Goal: Find specific page/section: Find specific page/section

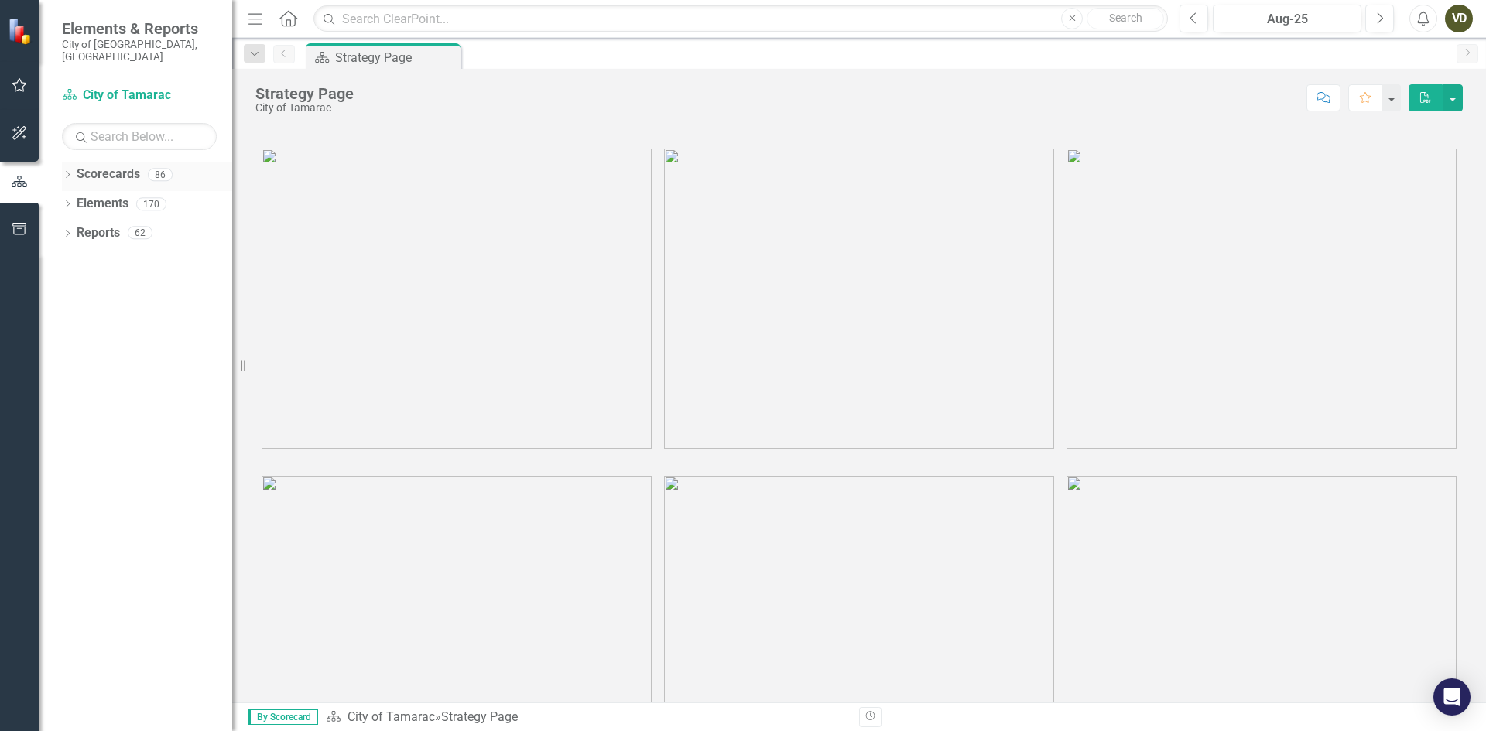
click at [97, 166] on link "Scorecards" at bounding box center [108, 175] width 63 height 18
click at [104, 166] on link "Scorecards" at bounding box center [108, 175] width 63 height 18
click at [163, 168] on div "86" at bounding box center [160, 174] width 25 height 13
click at [27, 131] on icon "button" at bounding box center [20, 133] width 16 height 12
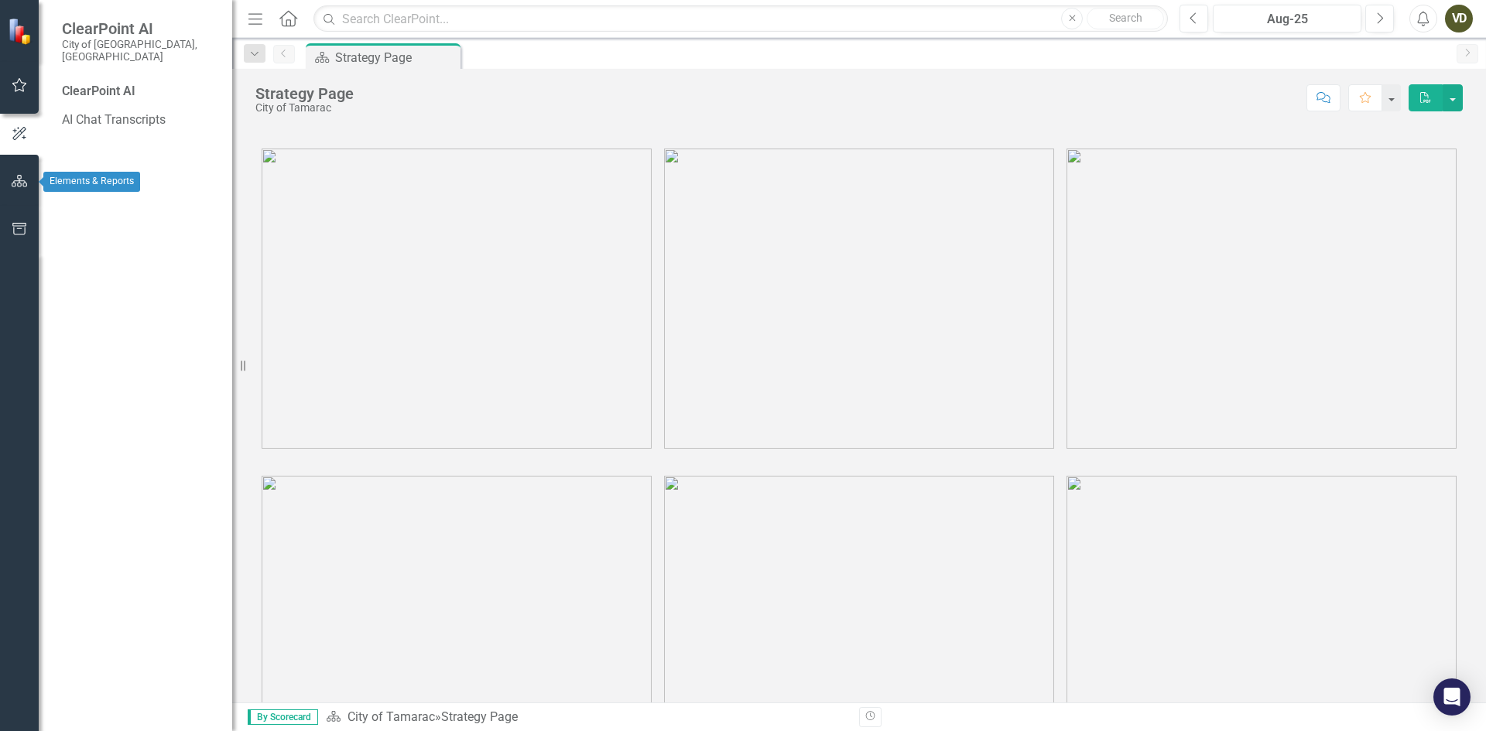
click at [28, 189] on button "button" at bounding box center [19, 182] width 35 height 33
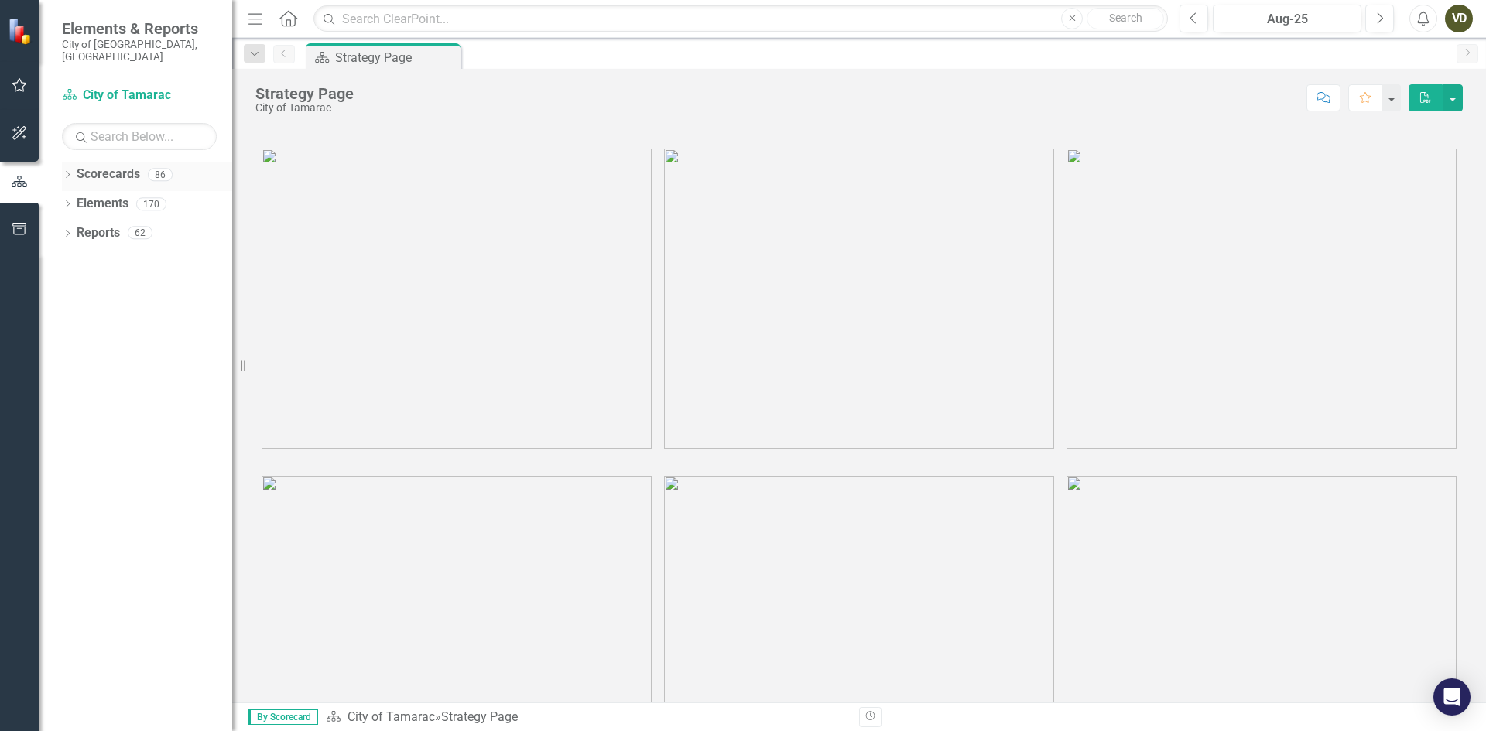
click at [67, 172] on icon "Dropdown" at bounding box center [67, 176] width 11 height 9
click at [115, 195] on link "City of Tamarac" at bounding box center [158, 204] width 147 height 18
click at [79, 199] on icon "Dropdown" at bounding box center [76, 203] width 12 height 9
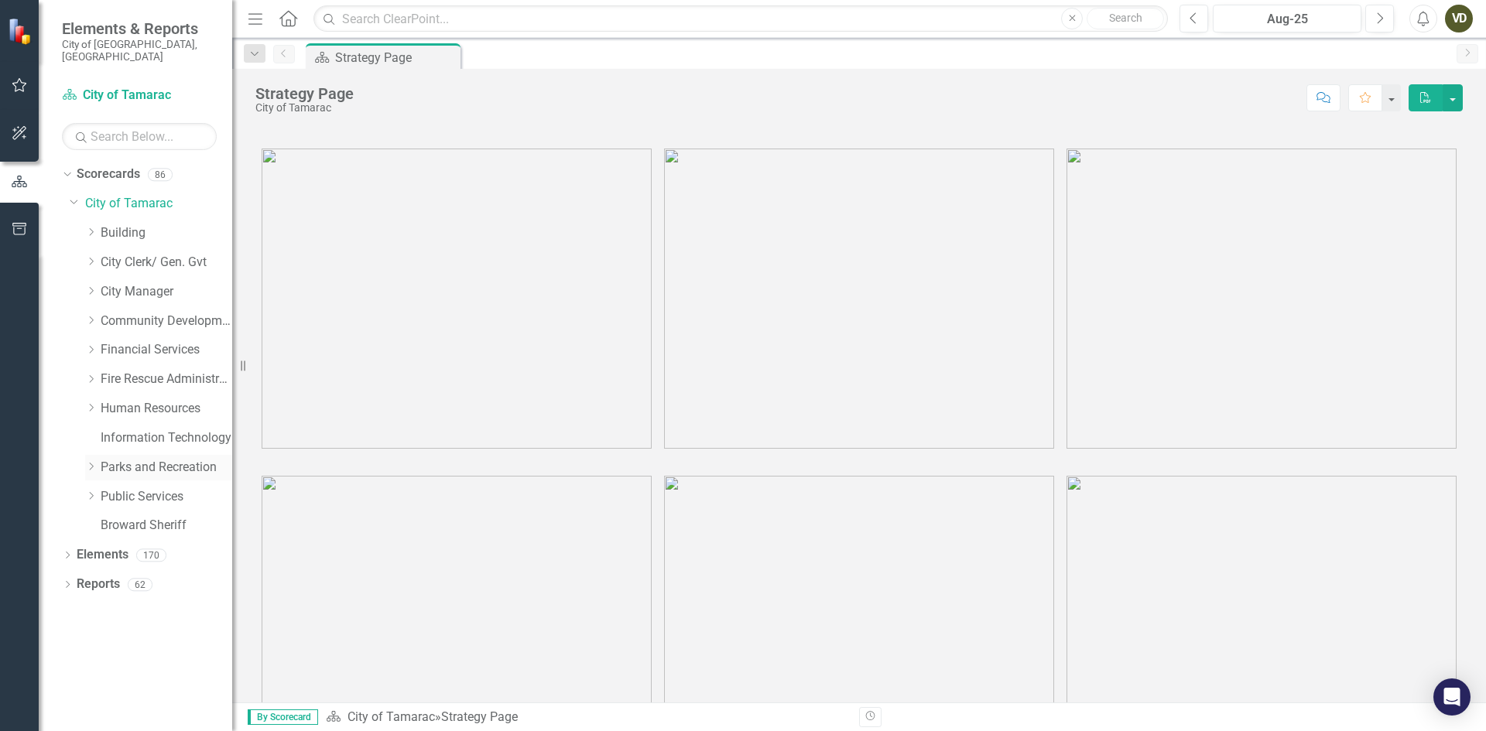
click at [141, 459] on link "Parks and Recreation" at bounding box center [167, 468] width 132 height 18
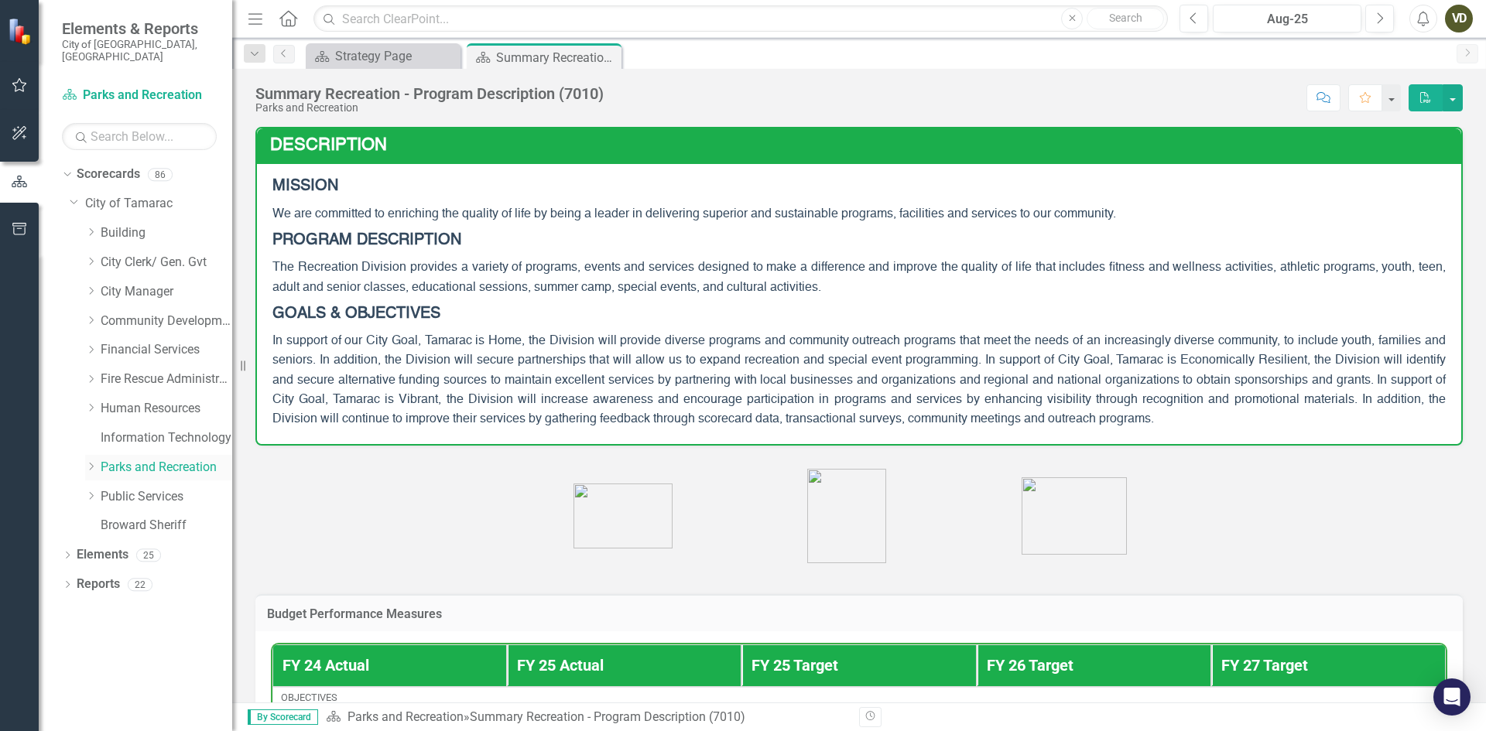
click at [90, 462] on icon "Dropdown" at bounding box center [91, 466] width 12 height 9
click at [159, 517] on link "Aquatics and Fitness Center" at bounding box center [174, 526] width 116 height 18
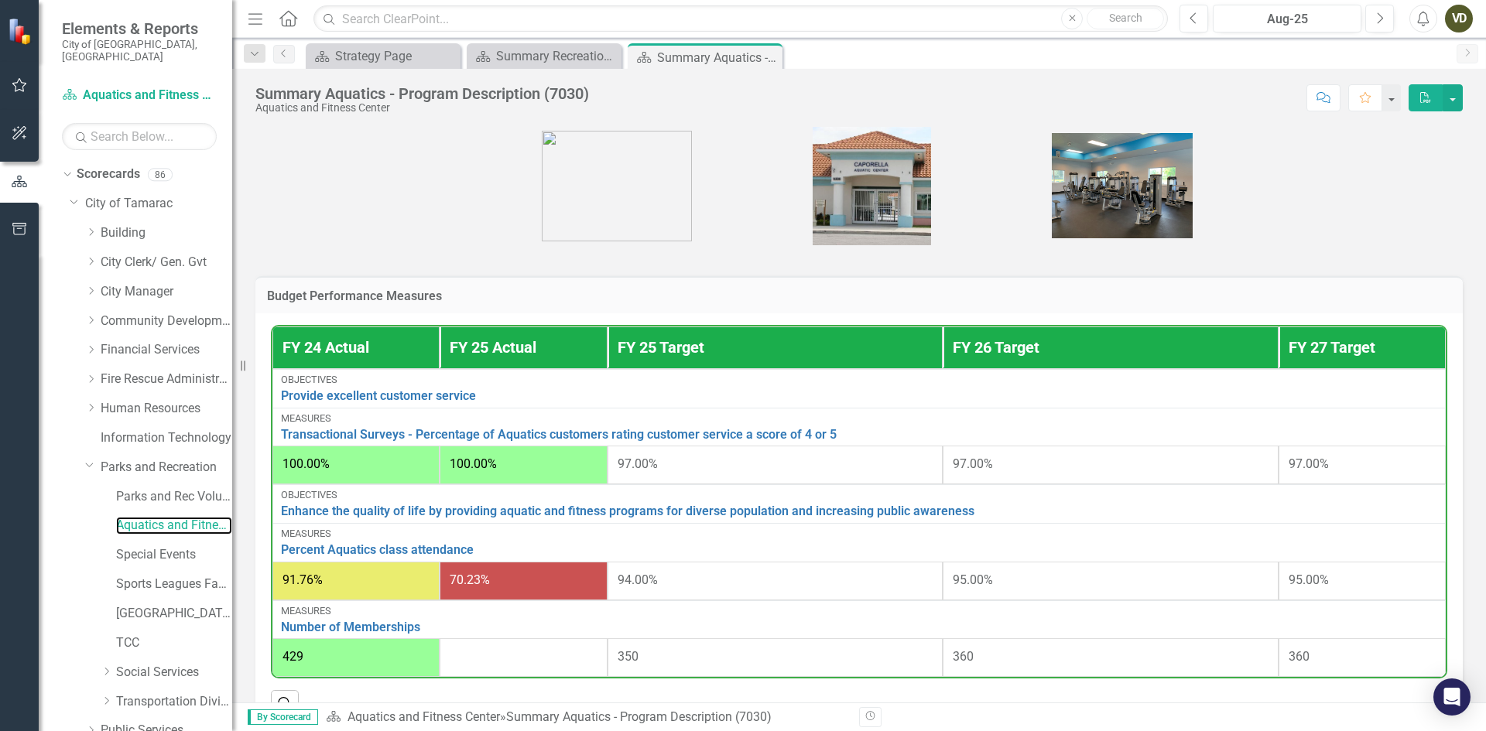
scroll to position [626, 0]
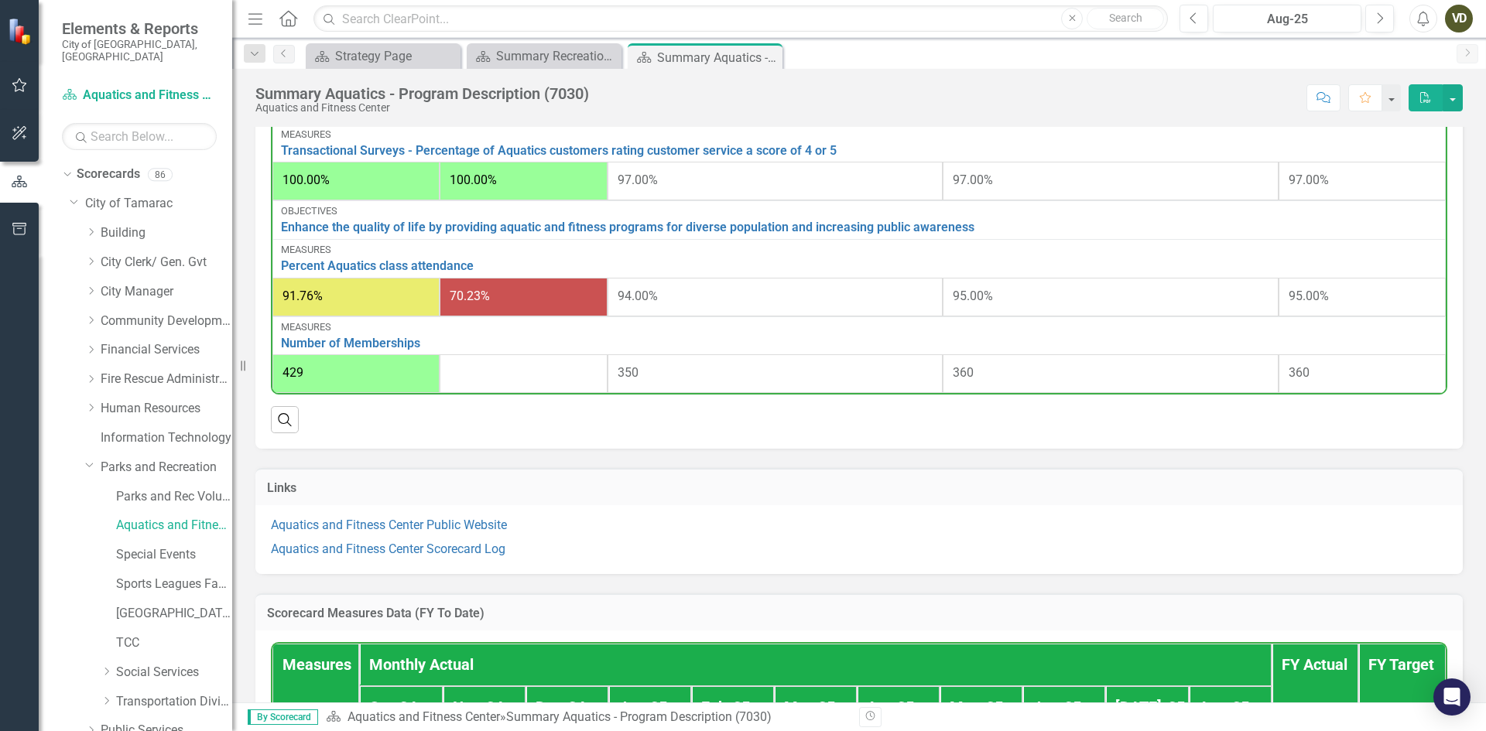
click at [487, 381] on div at bounding box center [523, 374] width 147 height 19
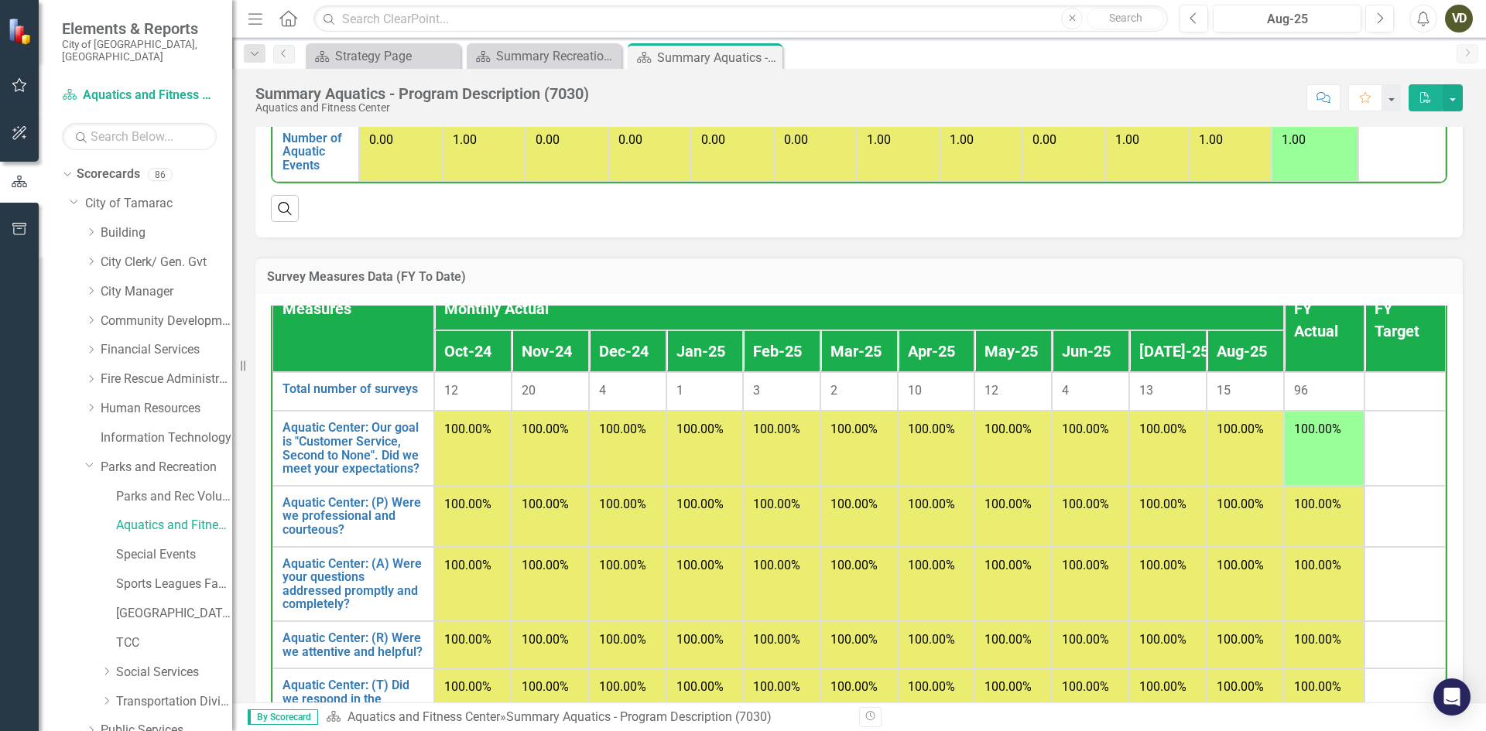
scroll to position [0, 0]
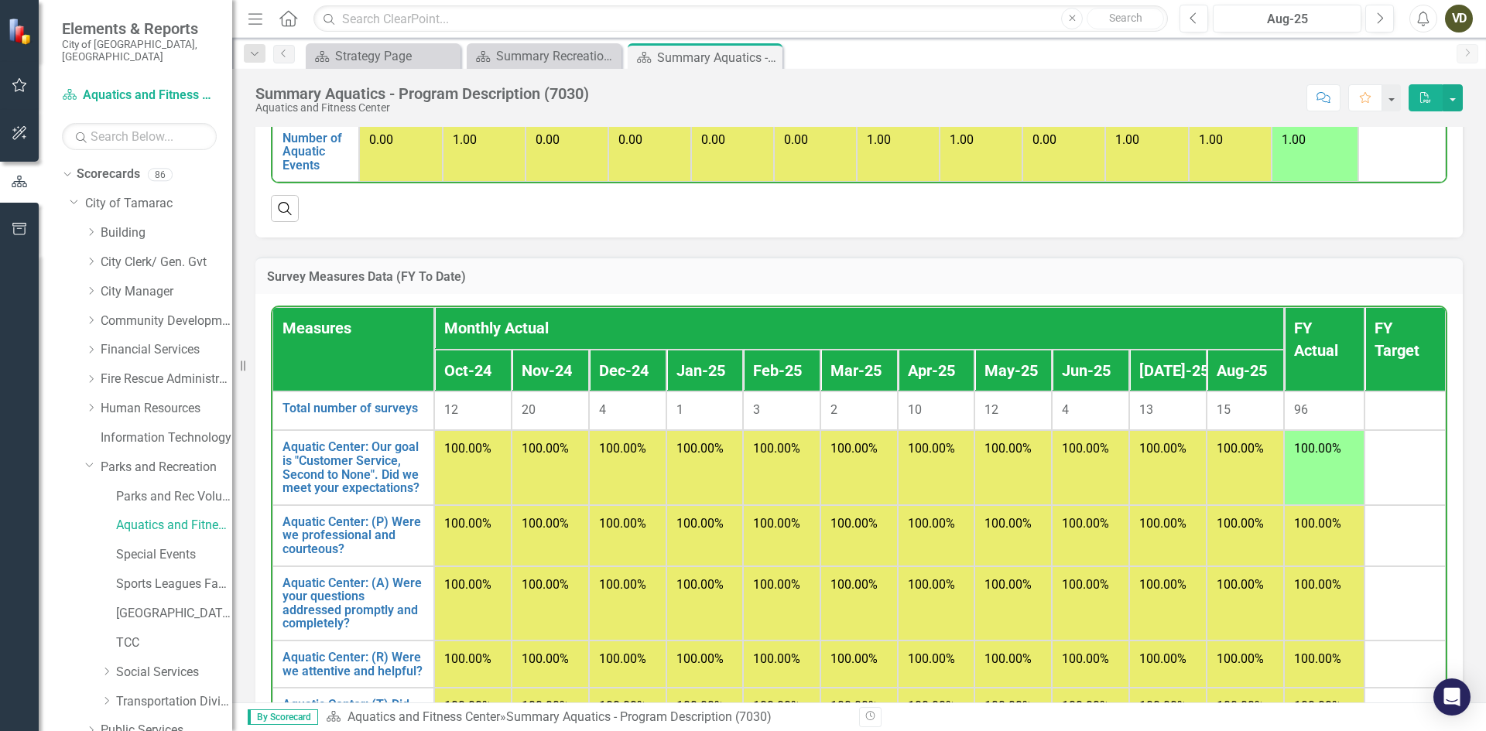
click at [766, 487] on td "100.00%" at bounding box center [781, 467] width 77 height 74
click at [1284, 502] on td "100.00%" at bounding box center [1324, 467] width 81 height 74
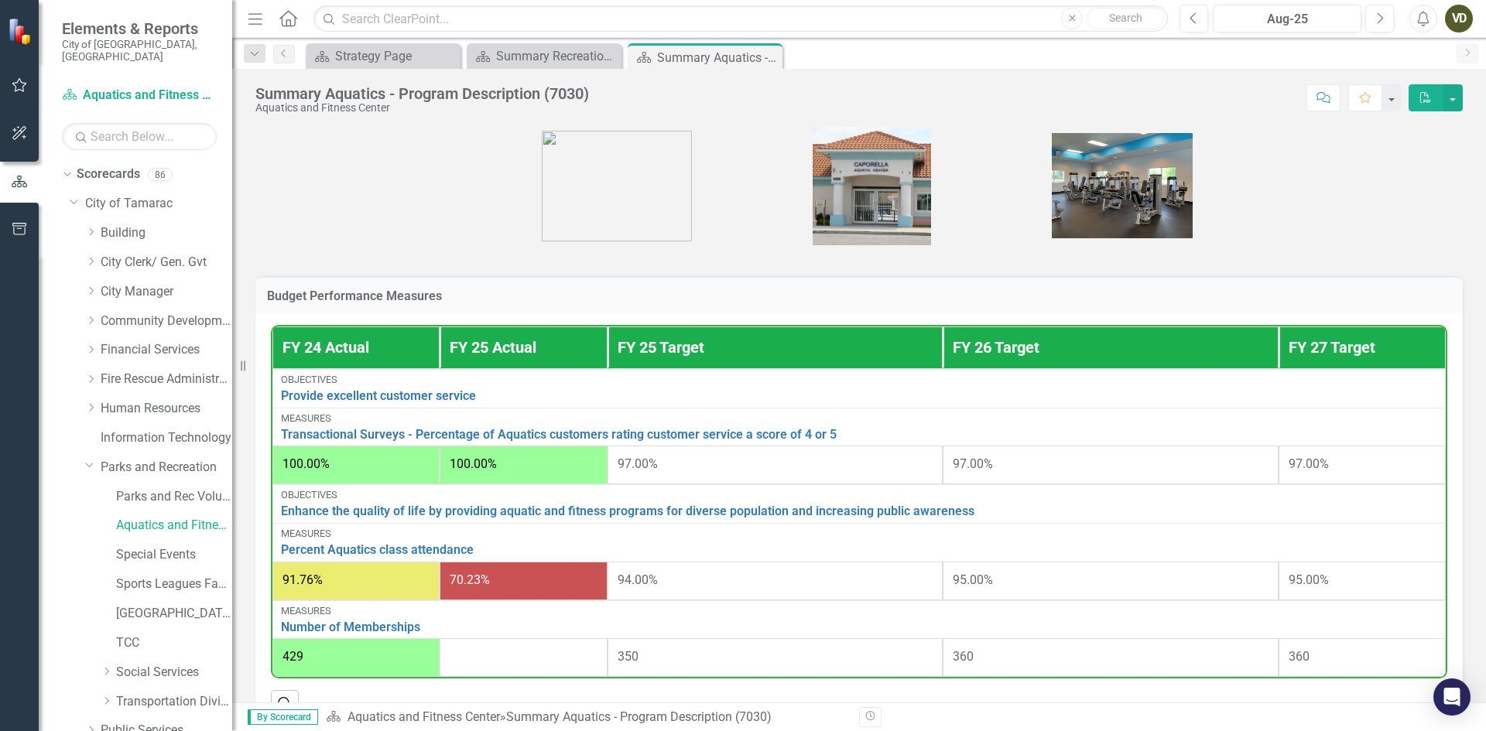
scroll to position [626, 0]
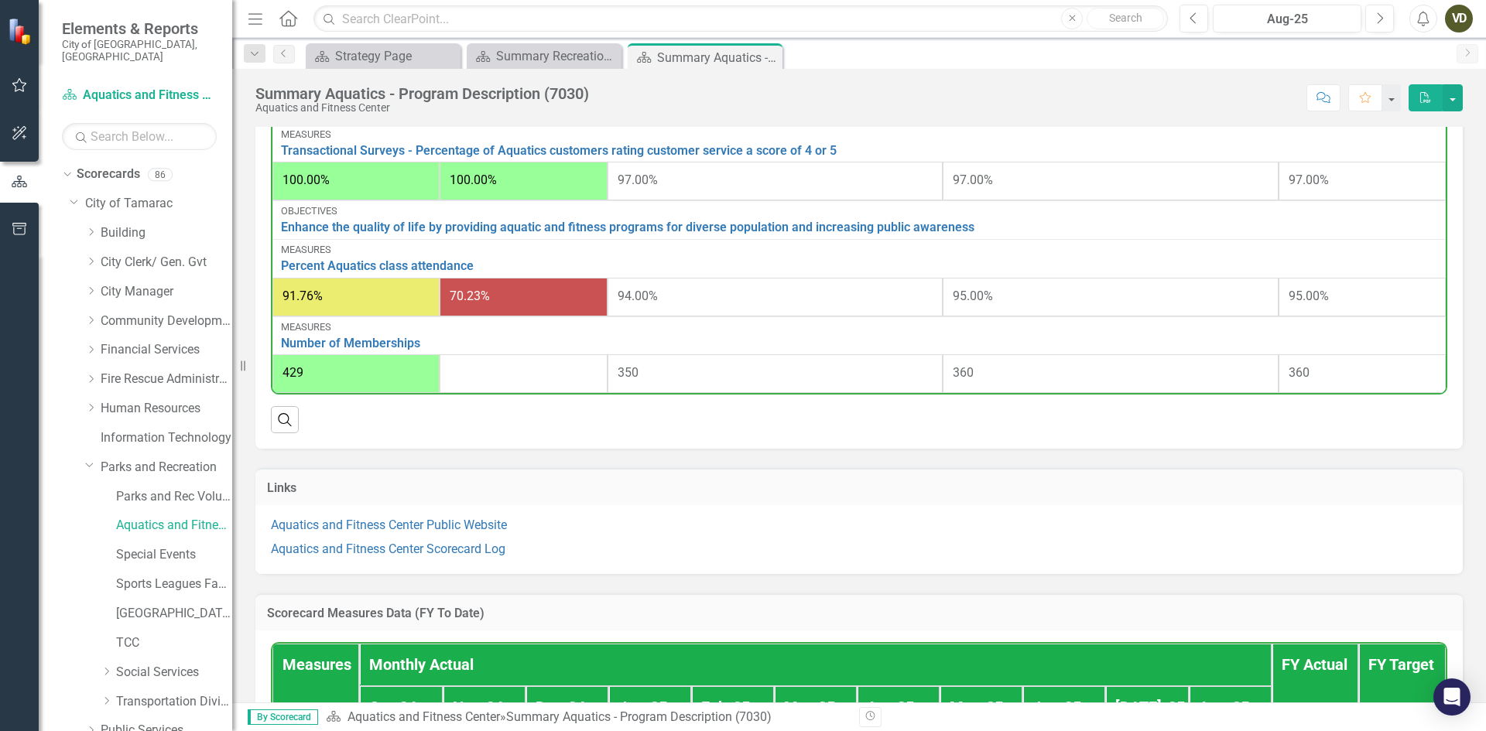
click at [476, 376] on div at bounding box center [523, 374] width 147 height 19
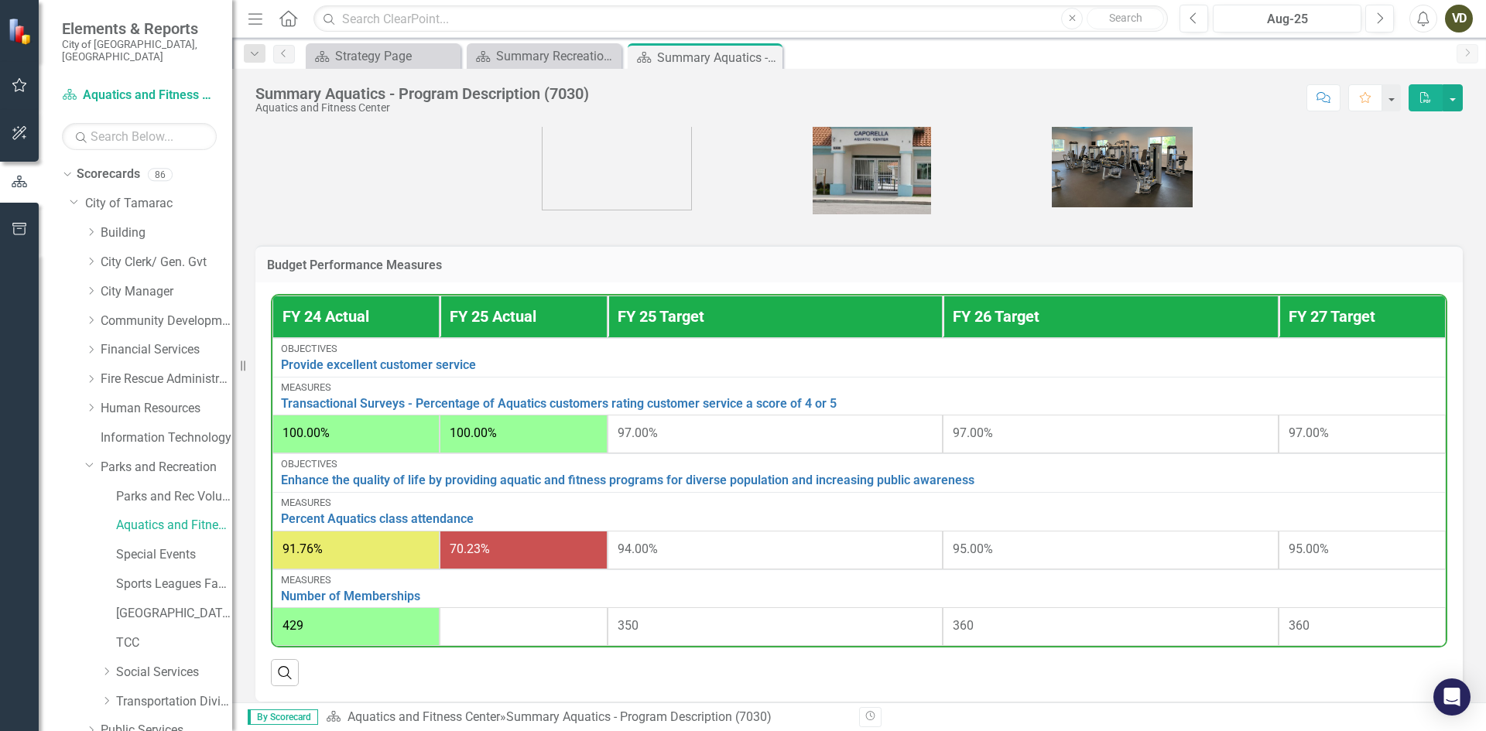
scroll to position [567, 0]
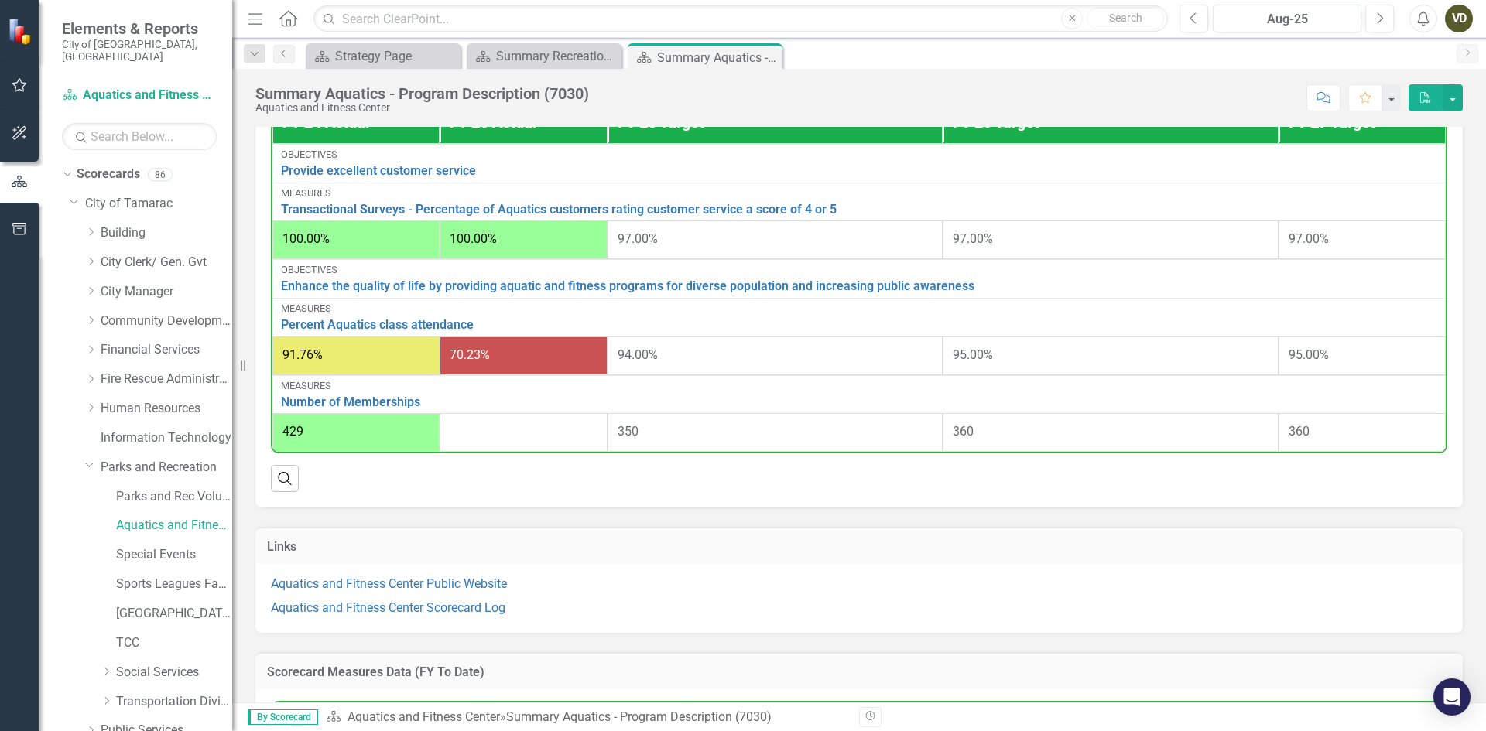
click at [519, 358] on div "70.23%" at bounding box center [523, 356] width 147 height 18
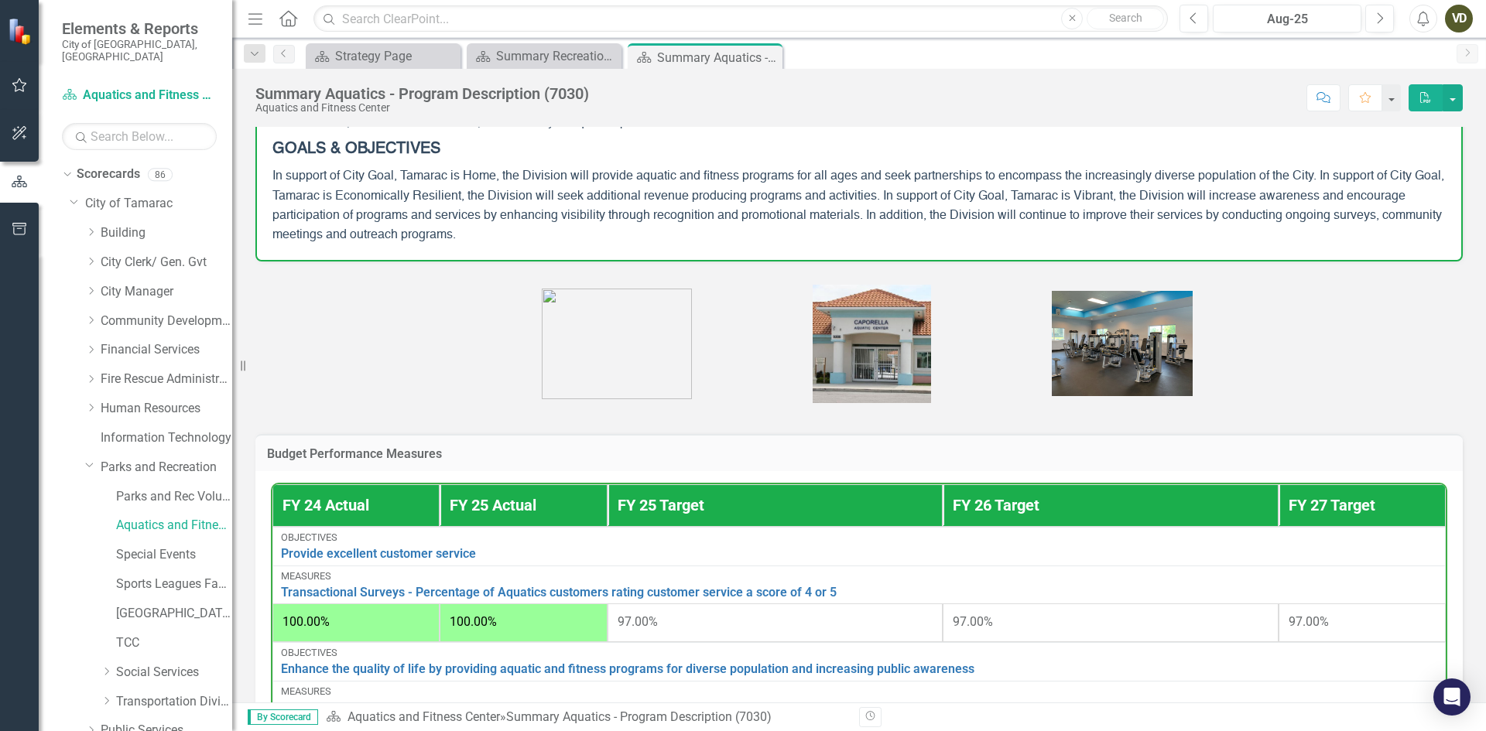
scroll to position [0, 0]
